Goal: Task Accomplishment & Management: Use online tool/utility

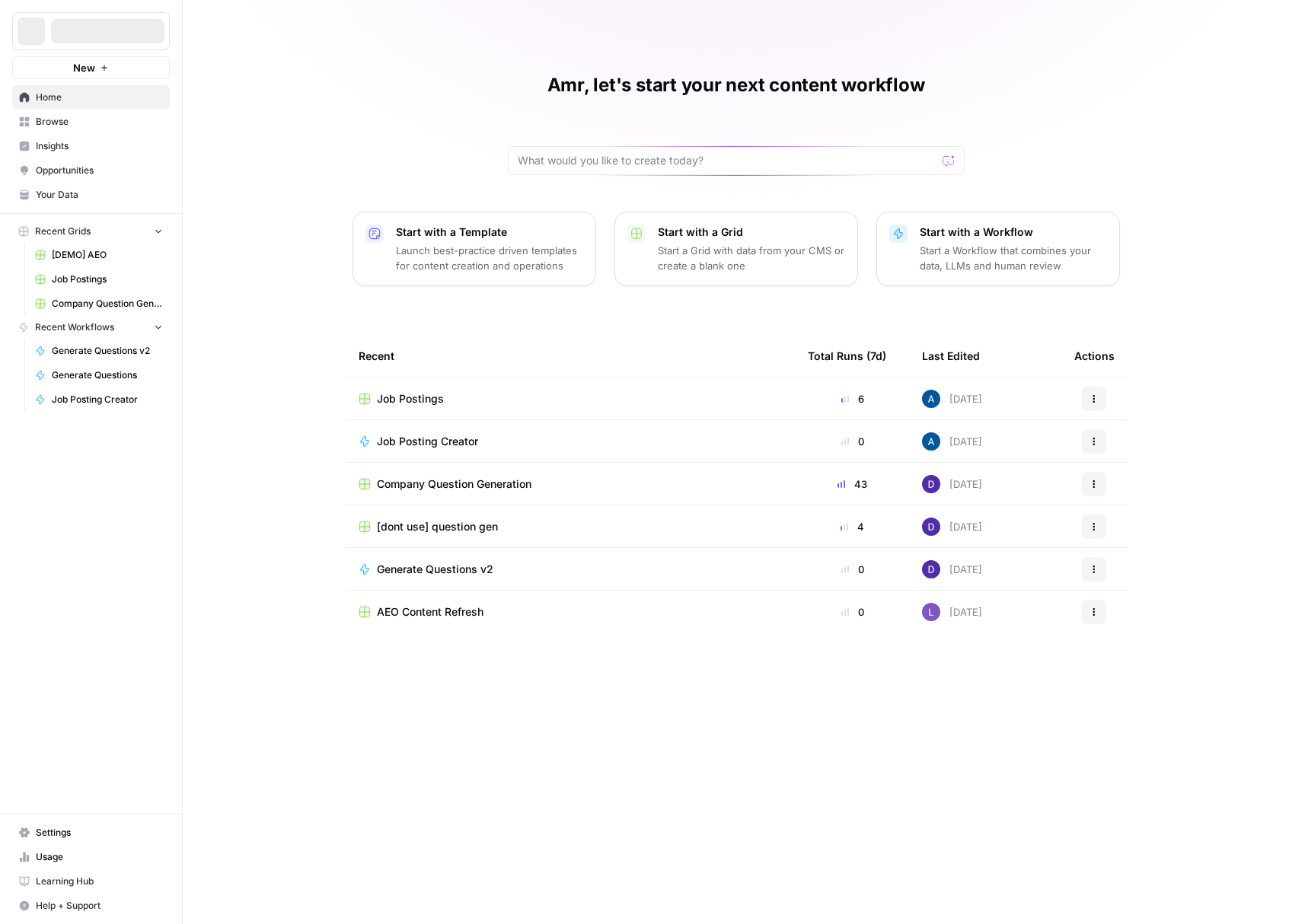
click at [1021, 257] on p "Start a Workflow that combines your data, LLMs and human review" at bounding box center [1013, 258] width 188 height 30
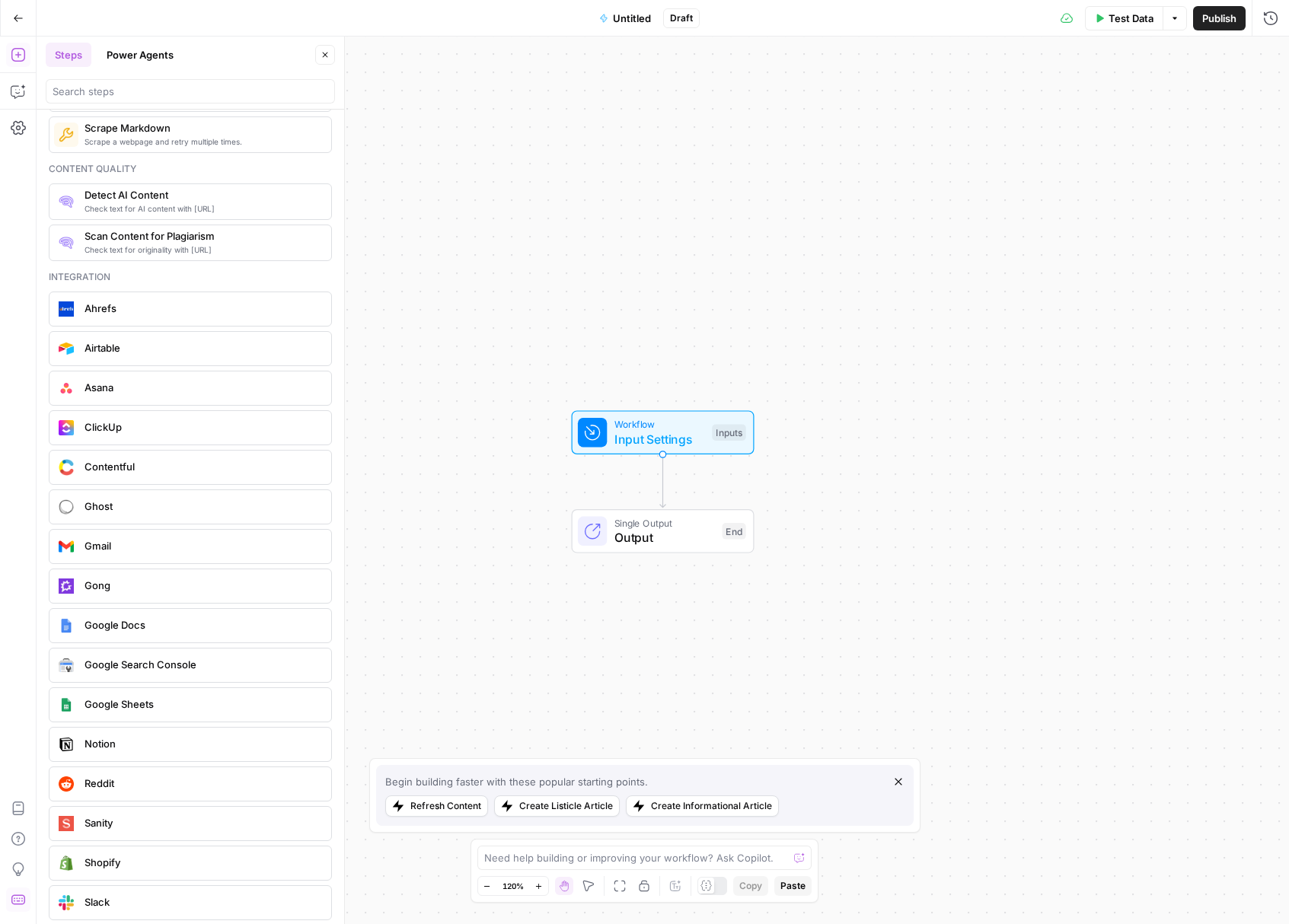
scroll to position [2659, 0]
